Goal: Task Accomplishment & Management: Use online tool/utility

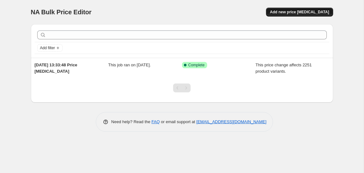
click at [300, 12] on span "Add new price [MEDICAL_DATA]" at bounding box center [299, 12] width 59 height 5
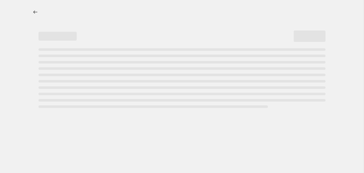
select select "percentage"
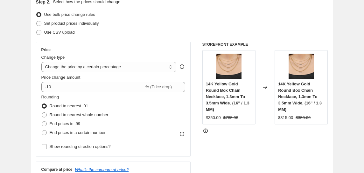
scroll to position [78, 0]
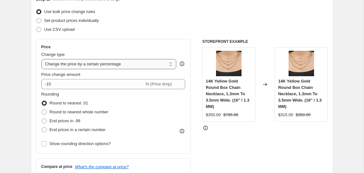
click at [81, 66] on select "Change the price to a certain amount Change the price by a certain amount Chang…" at bounding box center [108, 64] width 135 height 10
click at [41, 59] on select "Change the price to a certain amount Change the price by a certain amount Chang…" at bounding box center [108, 64] width 135 height 10
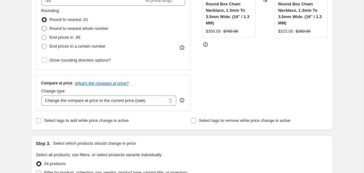
scroll to position [162, 0]
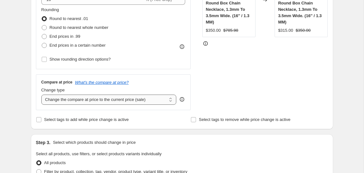
click at [88, 102] on select "Change the compare at price to the current price (sale) Change the compare at p…" at bounding box center [108, 100] width 135 height 10
click at [41, 95] on select "Change the compare at price to the current price (sale) Change the compare at p…" at bounding box center [108, 100] width 135 height 10
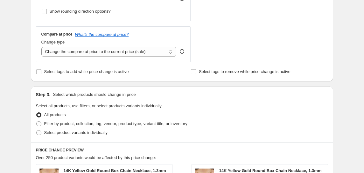
scroll to position [212, 0]
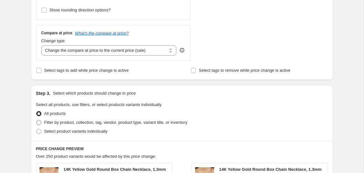
click at [80, 122] on span "Filter by product, collection, tag, vendor, product type, variant title, or inv…" at bounding box center [115, 122] width 143 height 5
click at [37, 121] on input "Filter by product, collection, tag, vendor, product type, variant title, or inv…" at bounding box center [36, 120] width 0 height 0
radio input "true"
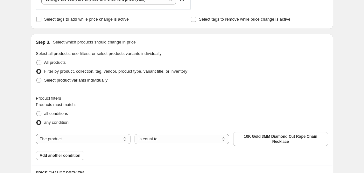
scroll to position [272, 0]
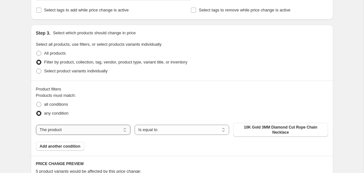
click at [78, 130] on select "The product The product's collection The product's tag The product's vendor The…" at bounding box center [83, 130] width 94 height 10
select select "collection"
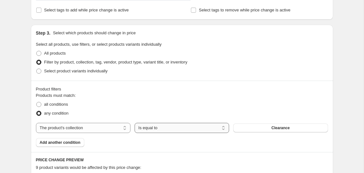
click at [146, 131] on select "Is equal to Is not equal to" at bounding box center [182, 128] width 94 height 10
click at [135, 123] on select "Is equal to Is not equal to" at bounding box center [182, 128] width 94 height 10
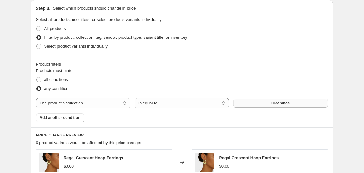
scroll to position [298, 0]
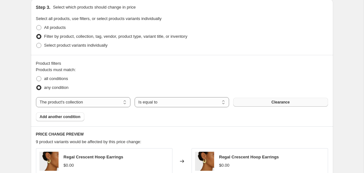
click at [247, 101] on button "Clearance" at bounding box center [280, 102] width 94 height 9
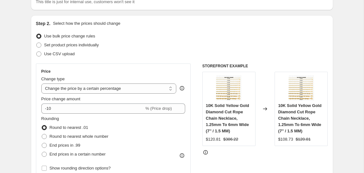
scroll to position [52, 0]
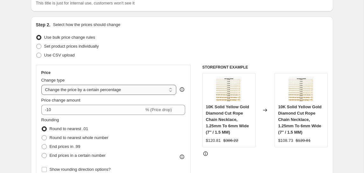
click at [117, 94] on select "Change the price to a certain amount Change the price by a certain amount Chang…" at bounding box center [108, 90] width 135 height 10
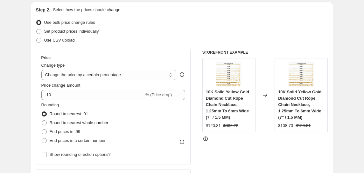
scroll to position [76, 0]
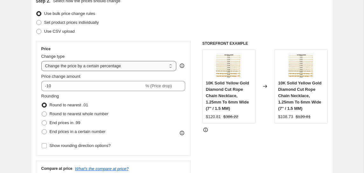
click at [72, 67] on select "Change the price to a certain amount Change the price by a certain amount Chang…" at bounding box center [108, 66] width 135 height 10
select select "margin"
type input "50"
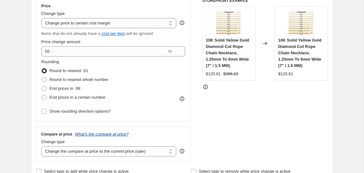
scroll to position [73, 0]
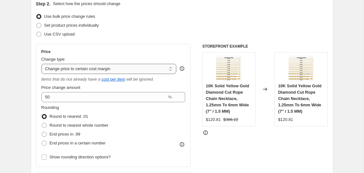
click at [73, 69] on select "Change the price to a certain amount Change the price by a certain amount Chang…" at bounding box center [108, 69] width 135 height 10
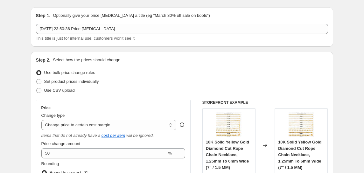
scroll to position [17, 0]
